Goal: Transaction & Acquisition: Book appointment/travel/reservation

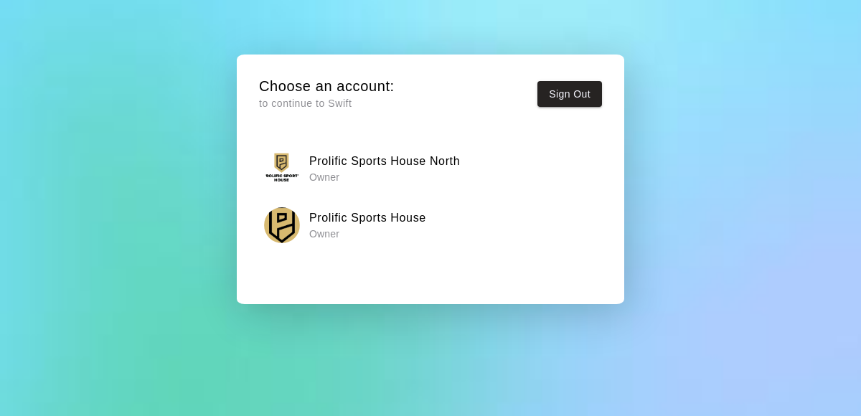
click at [415, 235] on p "Owner" at bounding box center [367, 234] width 117 height 14
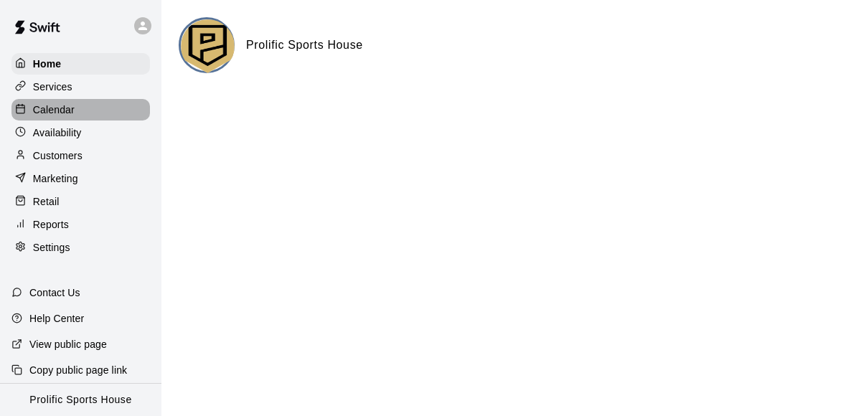
click at [66, 106] on p "Calendar" at bounding box center [54, 110] width 42 height 14
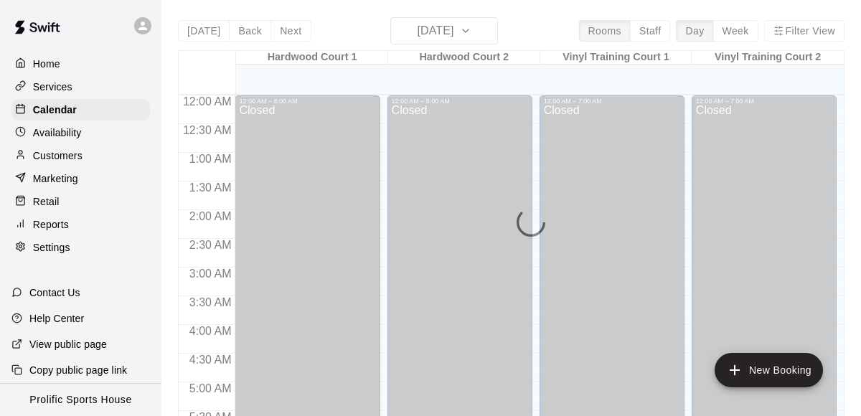
scroll to position [589, 0]
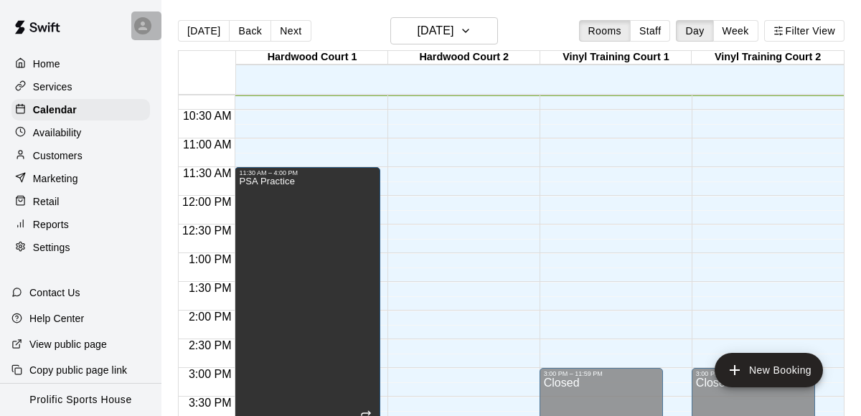
click at [146, 25] on icon at bounding box center [142, 25] width 13 height 13
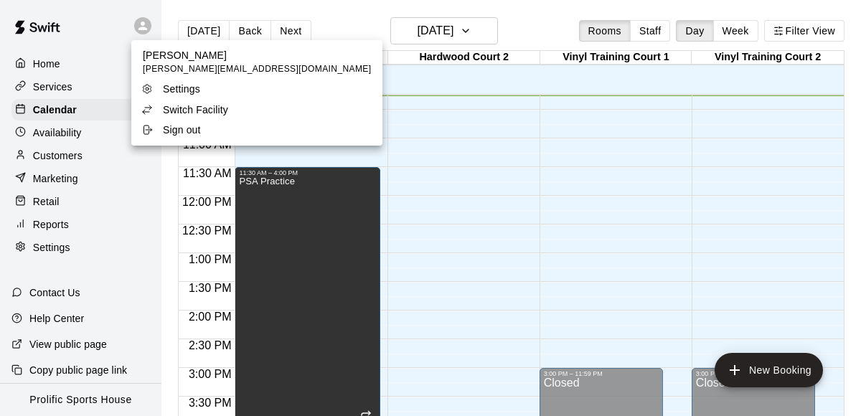
click at [197, 108] on p "Switch Facility" at bounding box center [195, 110] width 65 height 14
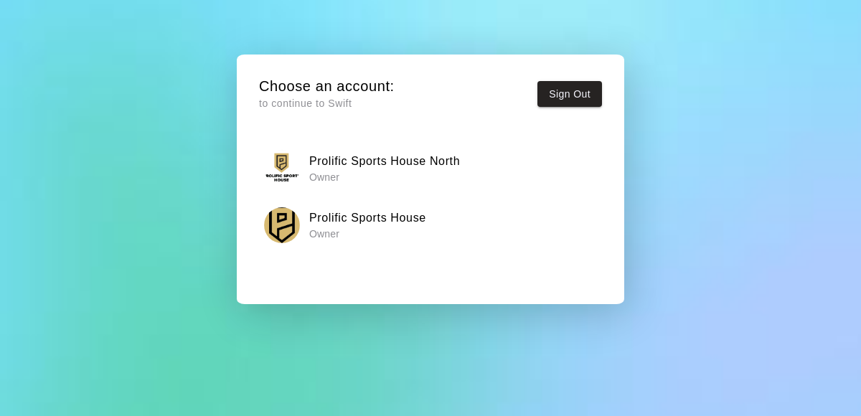
click at [341, 136] on div "Choose an account: to continue to Swift Sign Out Prolific Sports House North Ow…" at bounding box center [431, 190] width 366 height 250
click at [341, 168] on h6 "Prolific Sports House North" at bounding box center [384, 161] width 151 height 19
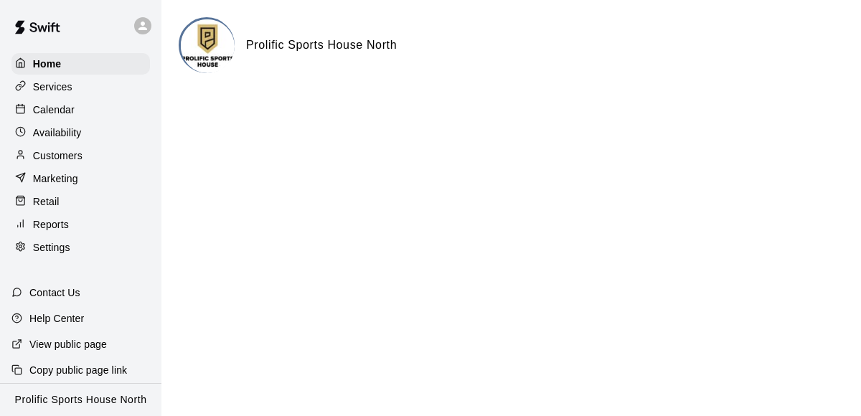
click at [54, 112] on p "Calendar" at bounding box center [54, 110] width 42 height 14
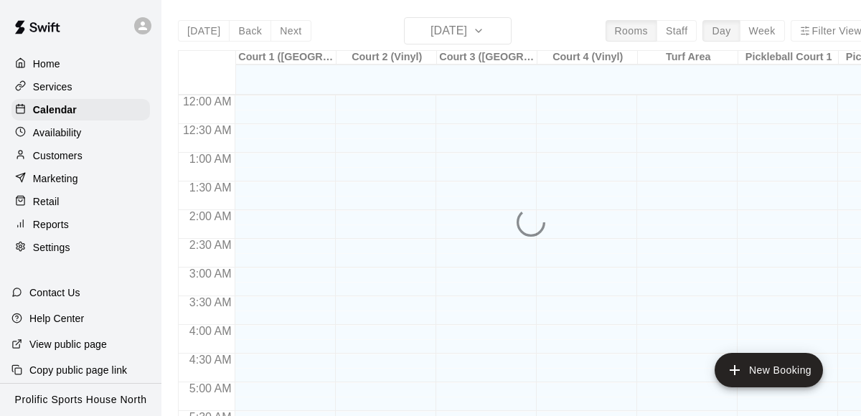
click at [276, 37] on div "[DATE] Back [DATE][DATE] Rooms Staff Day Week Filter View Court 1 ([GEOGRAPHIC_…" at bounding box center [524, 225] width 693 height 416
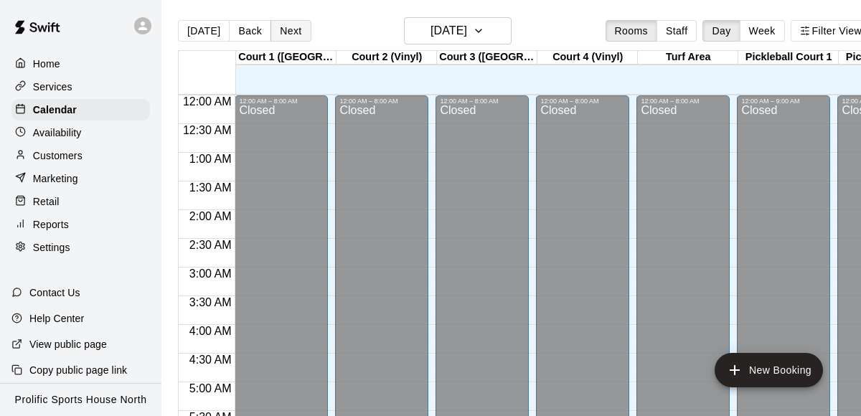
scroll to position [589, 0]
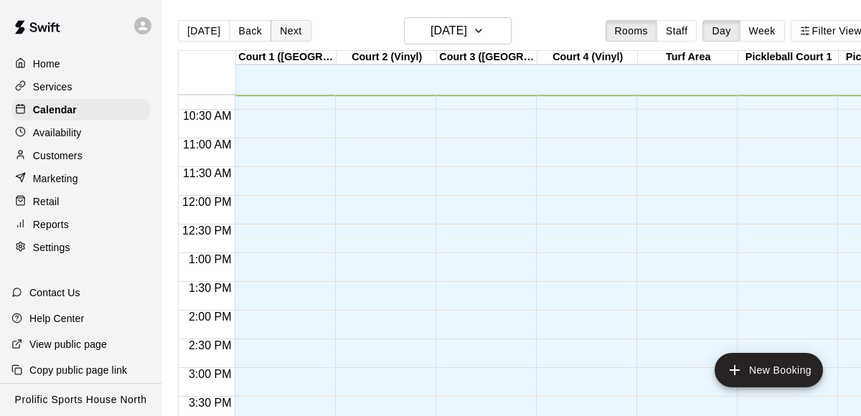
click at [277, 32] on button "Next" at bounding box center [291, 31] width 40 height 22
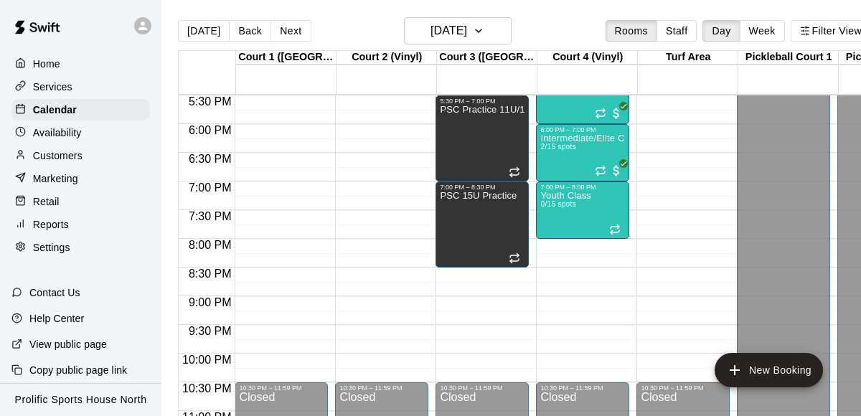
scroll to position [1008, 0]
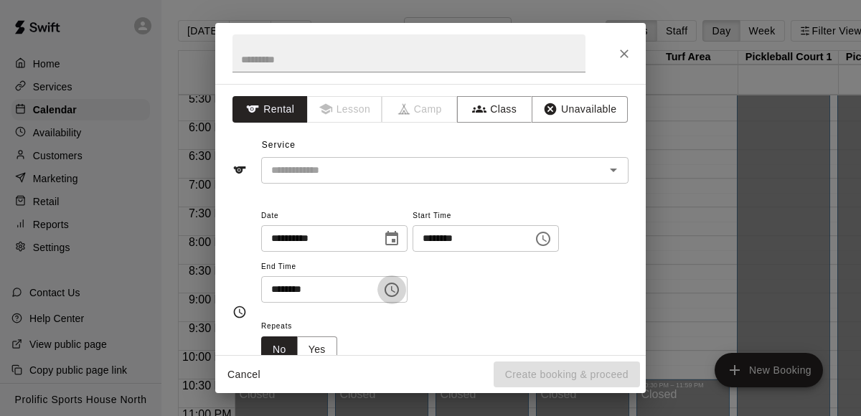
click at [398, 289] on icon "Choose time, selected time is 6:30 PM" at bounding box center [391, 289] width 17 height 17
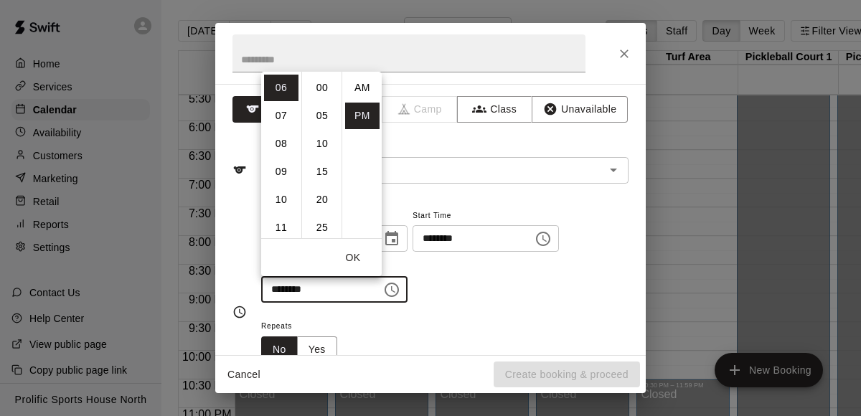
scroll to position [26, 0]
click at [285, 170] on li "09" at bounding box center [281, 172] width 34 height 27
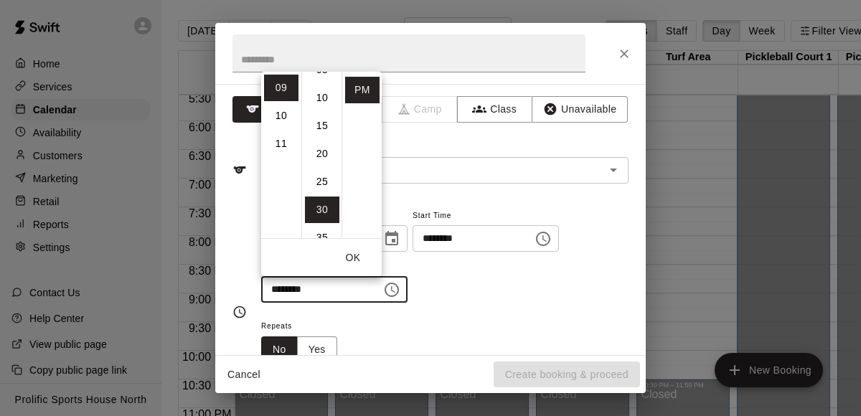
scroll to position [0, 0]
click at [319, 86] on li "00" at bounding box center [322, 88] width 34 height 27
type input "********"
click at [291, 53] on input "text" at bounding box center [409, 53] width 353 height 38
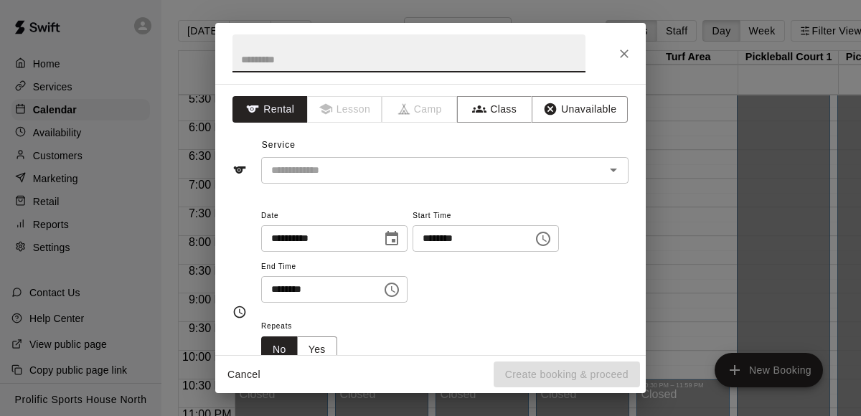
click at [291, 53] on input "text" at bounding box center [409, 53] width 353 height 38
type input "**********"
click at [313, 174] on input "text" at bounding box center [424, 170] width 317 height 18
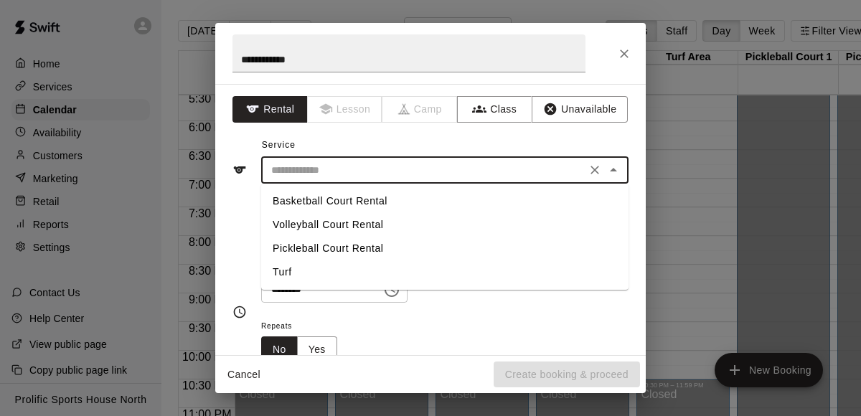
click at [314, 200] on li "Basketball Court Rental" at bounding box center [444, 201] width 367 height 24
type input "**********"
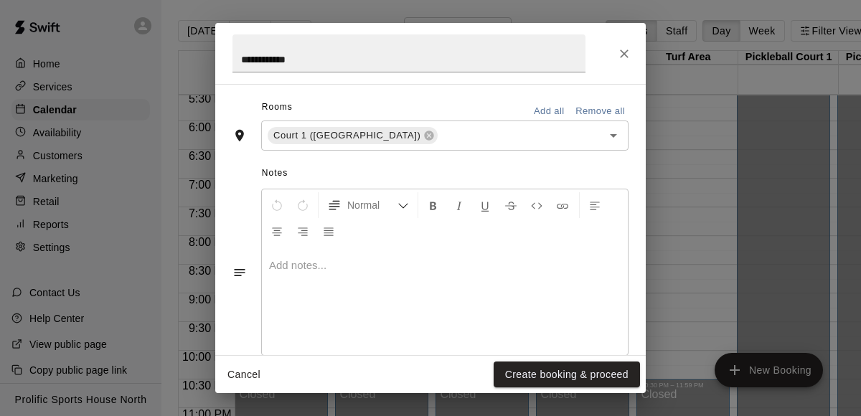
scroll to position [360, 0]
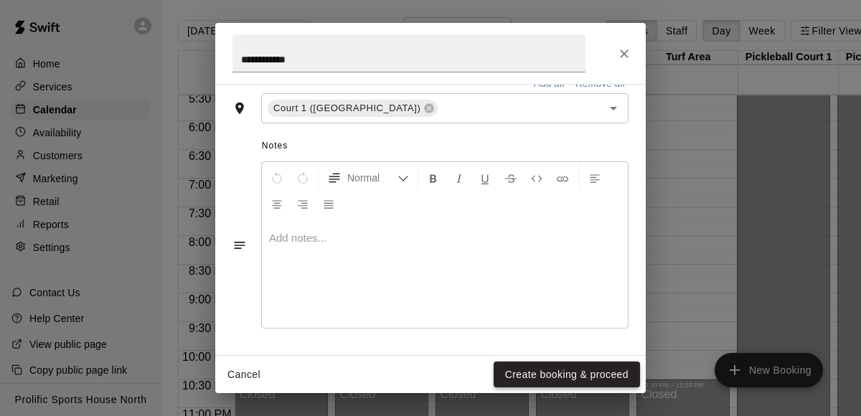
click at [569, 366] on button "Create booking & proceed" at bounding box center [567, 375] width 146 height 27
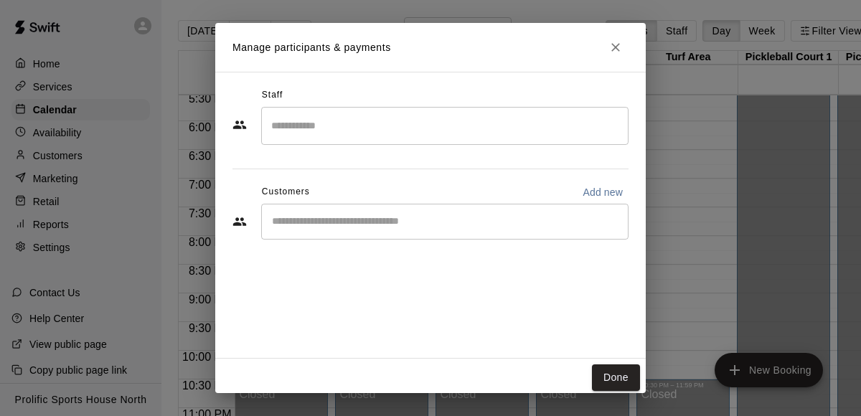
click at [317, 116] on input "Search staff" at bounding box center [445, 125] width 355 height 25
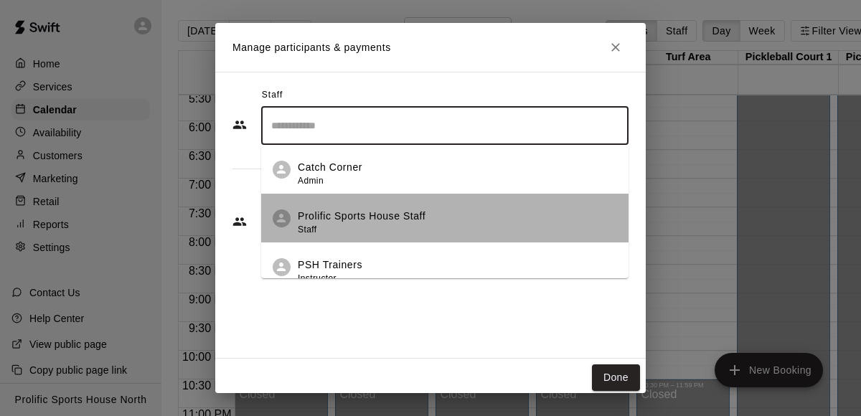
click at [342, 228] on div "Prolific Sports House Staff Staff" at bounding box center [362, 223] width 128 height 28
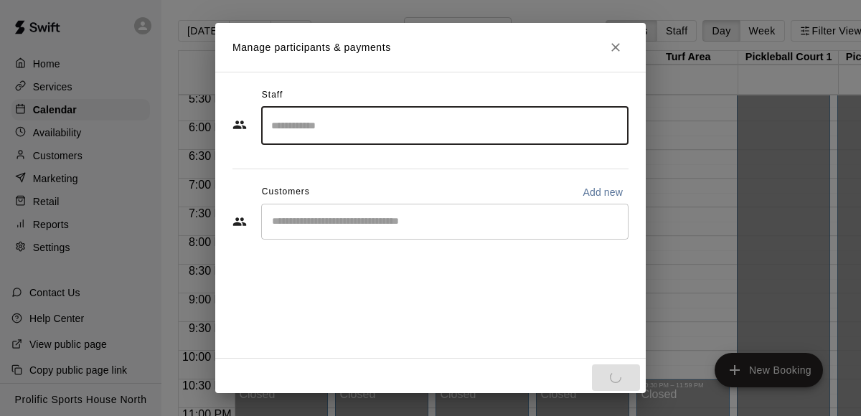
click at [307, 206] on div "​" at bounding box center [444, 222] width 367 height 36
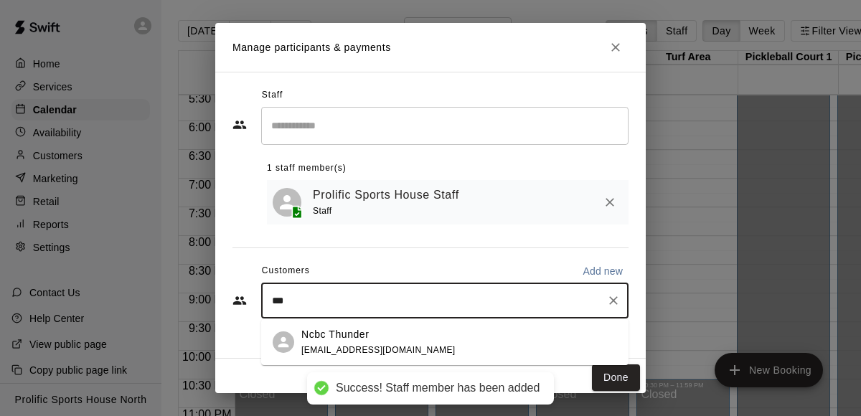
type input "****"
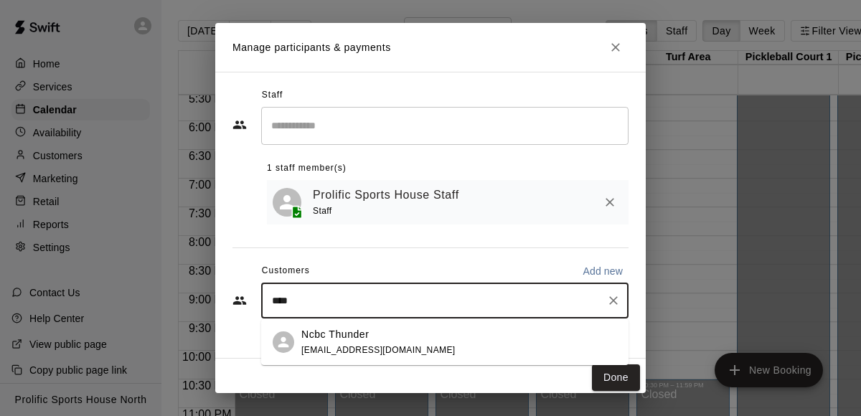
click at [352, 344] on div "Ncbc Thunder [EMAIL_ADDRESS][DOMAIN_NAME]" at bounding box center [378, 342] width 154 height 31
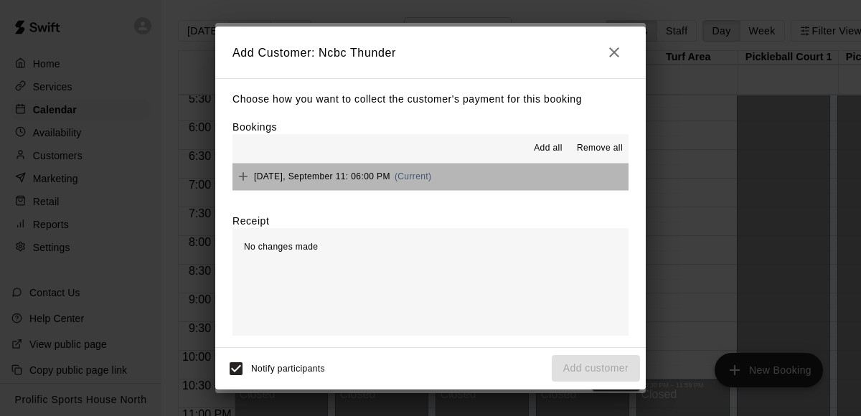
click at [408, 177] on span "(Current)" at bounding box center [413, 177] width 37 height 10
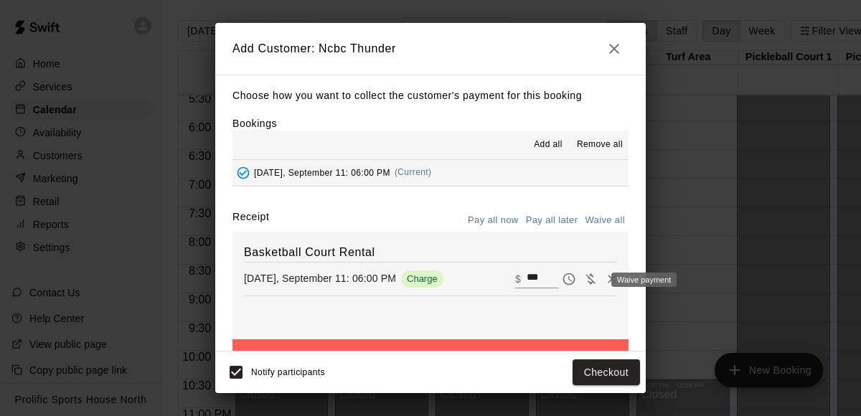
click at [594, 278] on icon "Waive payment" at bounding box center [591, 279] width 14 height 14
type input "*"
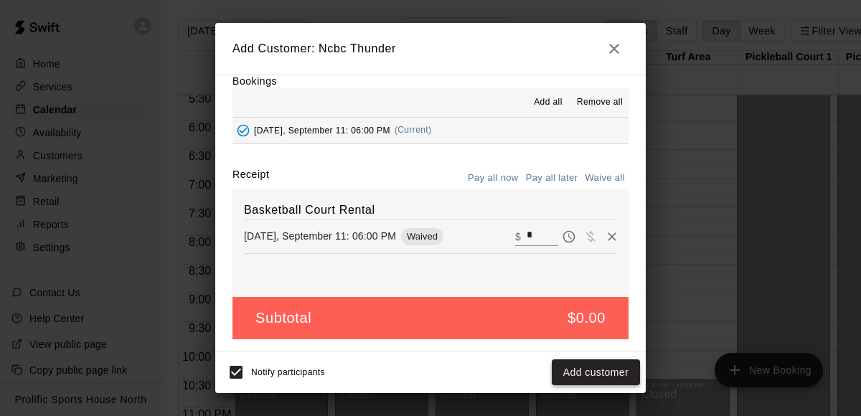
click at [590, 376] on button "Add customer" at bounding box center [596, 373] width 88 height 27
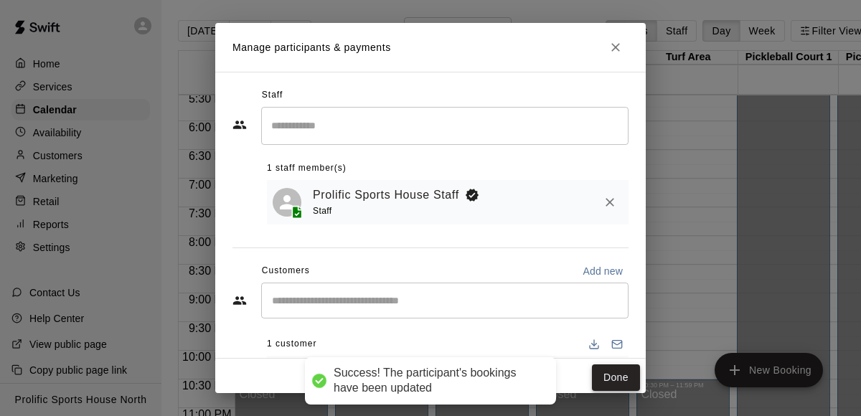
click at [620, 373] on button "Done" at bounding box center [616, 378] width 48 height 27
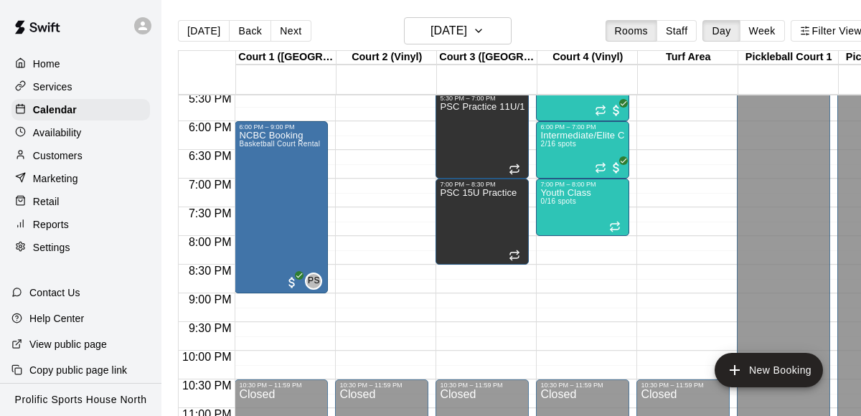
click at [292, 45] on div "[DATE] Back [DATE][DATE] Rooms Staff Day Week Filter View" at bounding box center [524, 33] width 693 height 33
click at [285, 38] on button "Next" at bounding box center [291, 31] width 40 height 22
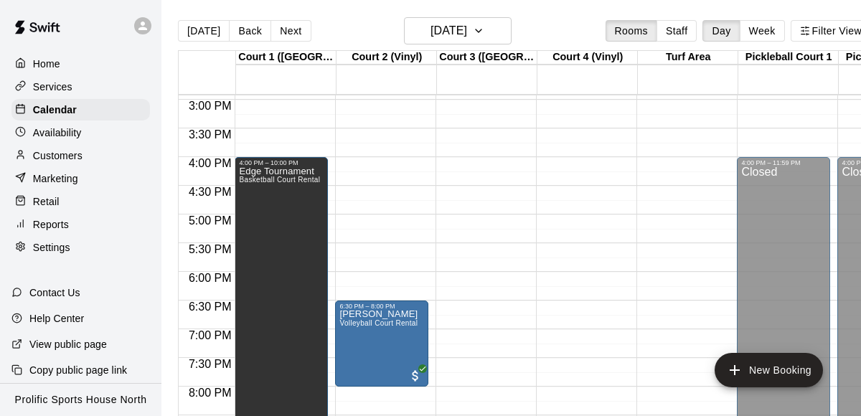
scroll to position [859, 0]
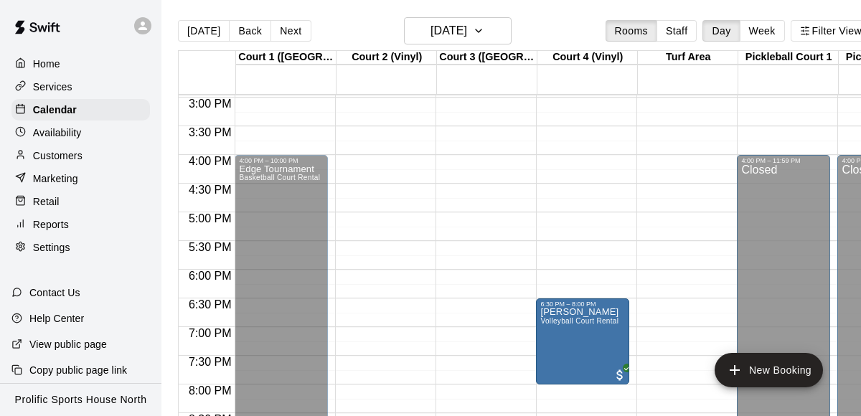
drag, startPoint x: 382, startPoint y: 321, endPoint x: 563, endPoint y: 327, distance: 181.0
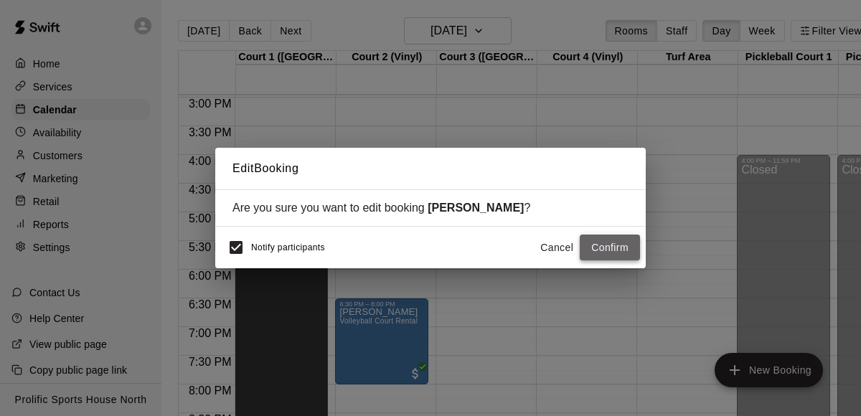
click at [601, 243] on button "Confirm" at bounding box center [610, 248] width 60 height 27
